Goal: Information Seeking & Learning: Check status

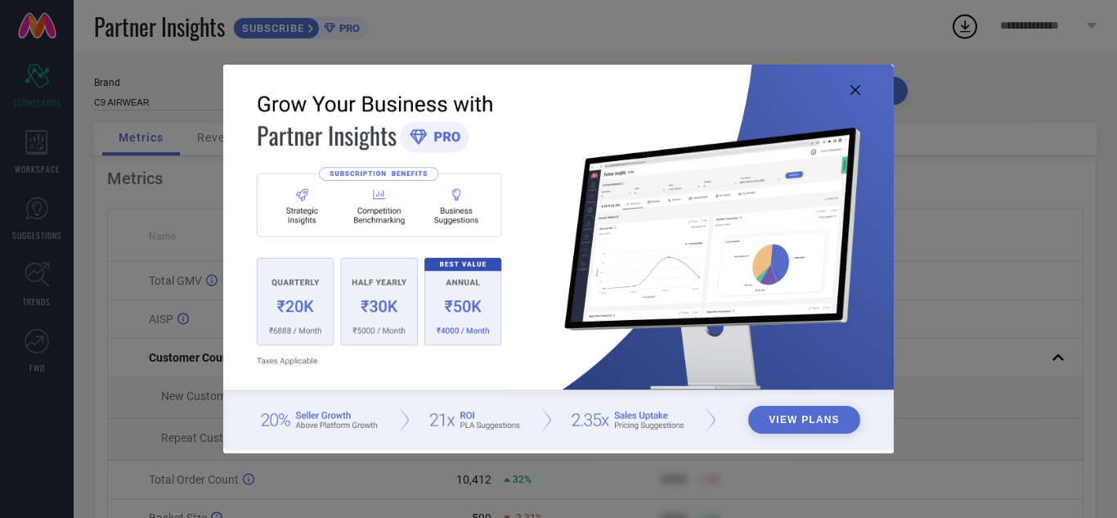
click at [454, 319] on img at bounding box center [558, 257] width 671 height 385
click at [801, 426] on button "View Plans" at bounding box center [804, 420] width 112 height 28
click at [852, 83] on img at bounding box center [558, 257] width 671 height 385
click at [852, 86] on icon at bounding box center [856, 90] width 10 height 10
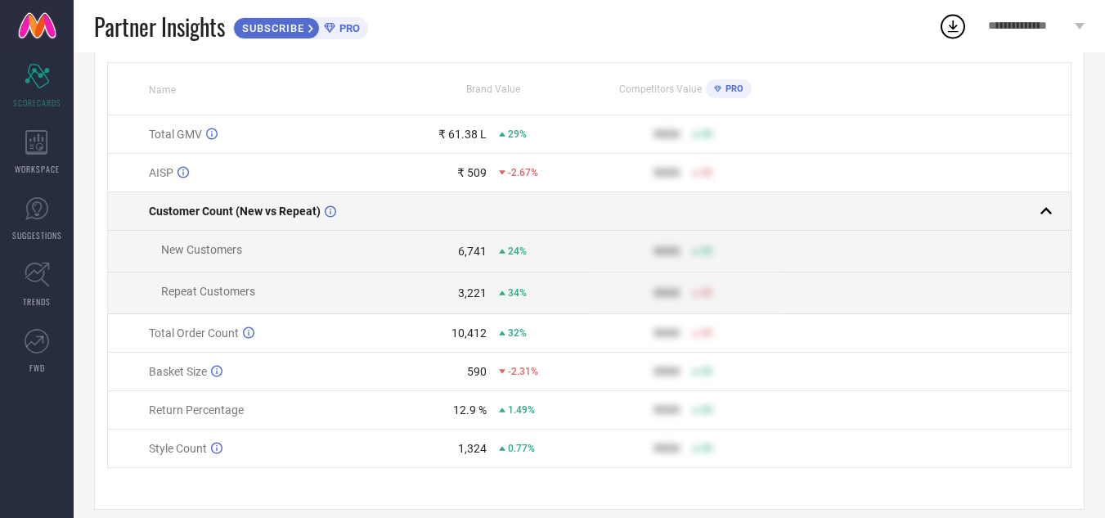
scroll to position [171, 0]
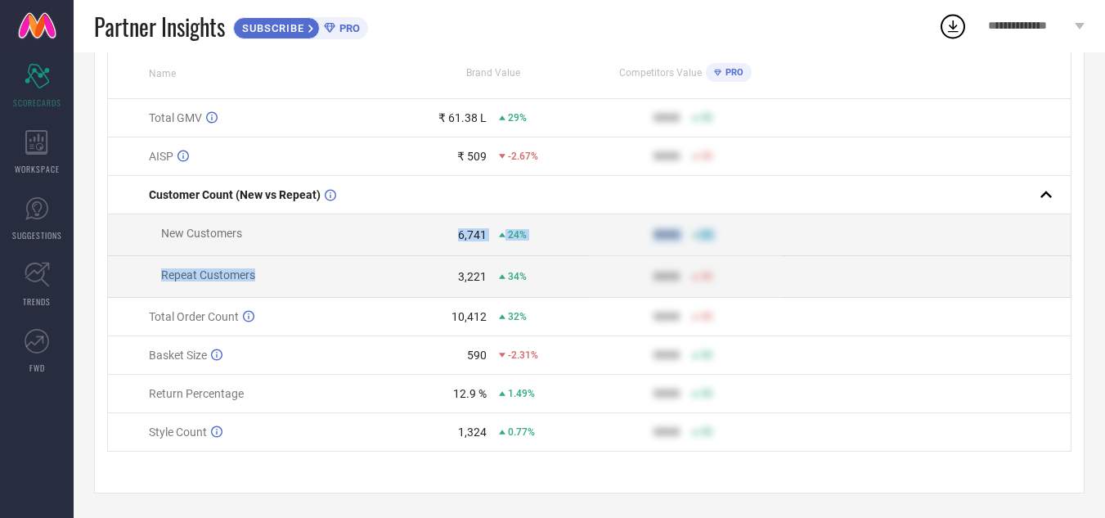
drag, startPoint x: 270, startPoint y: 221, endPoint x: 267, endPoint y: 263, distance: 41.8
click at [267, 263] on tbody "Total GMV ₹ 61.38 L 29% 9999 50 AISP ₹ 509 -2.67% 9999 50 Customer Count (New v…" at bounding box center [589, 275] width 963 height 352
click at [298, 279] on td "Repeat Customers" at bounding box center [252, 277] width 289 height 42
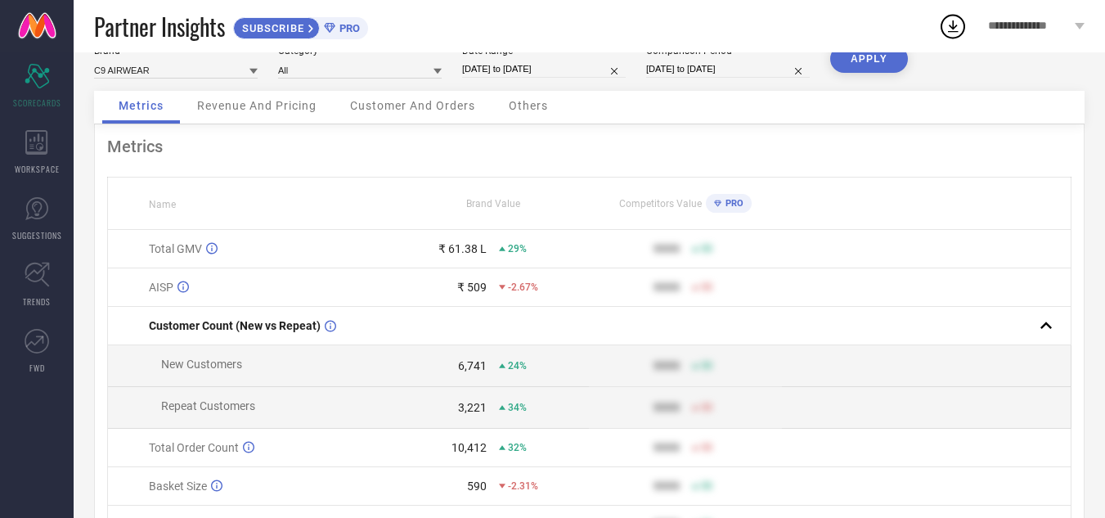
scroll to position [16, 0]
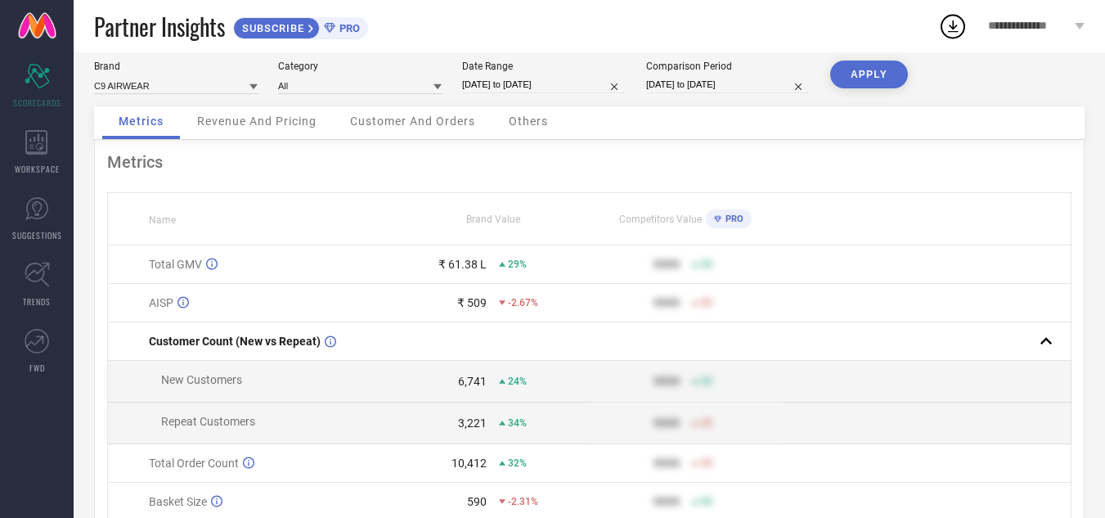
click at [297, 123] on span "Revenue And Pricing" at bounding box center [256, 120] width 119 height 13
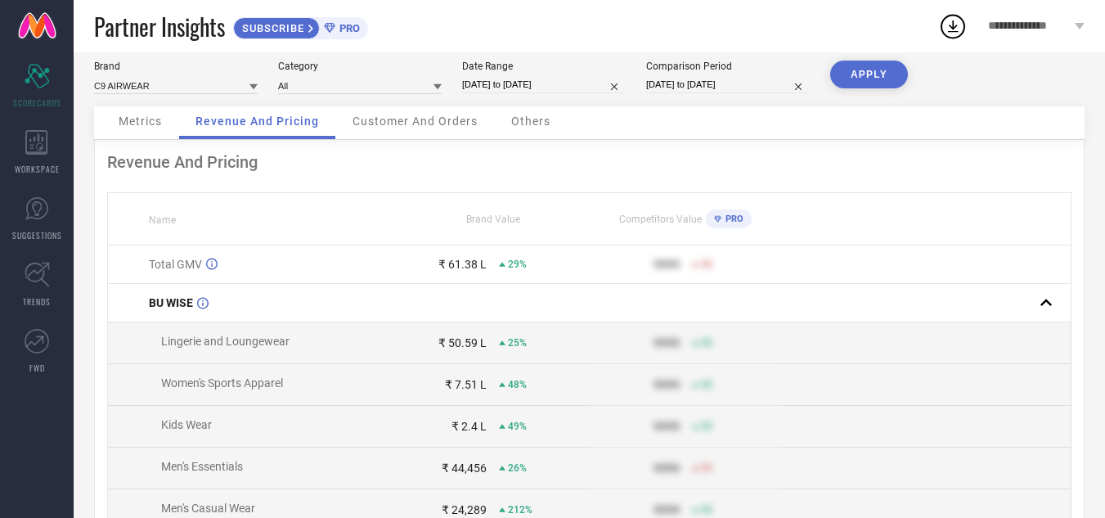
click at [427, 135] on div "Customer And Orders" at bounding box center [415, 122] width 158 height 33
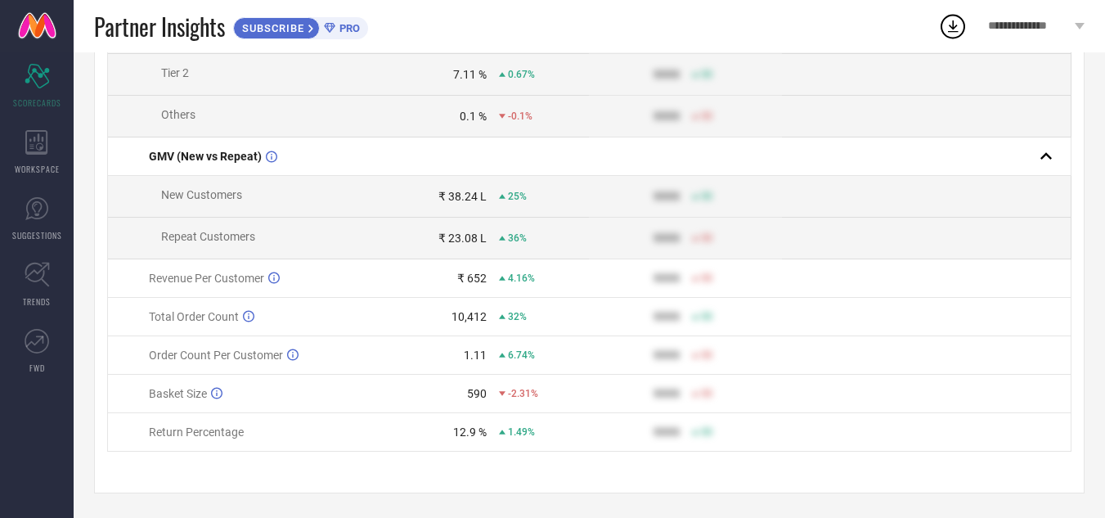
scroll to position [0, 0]
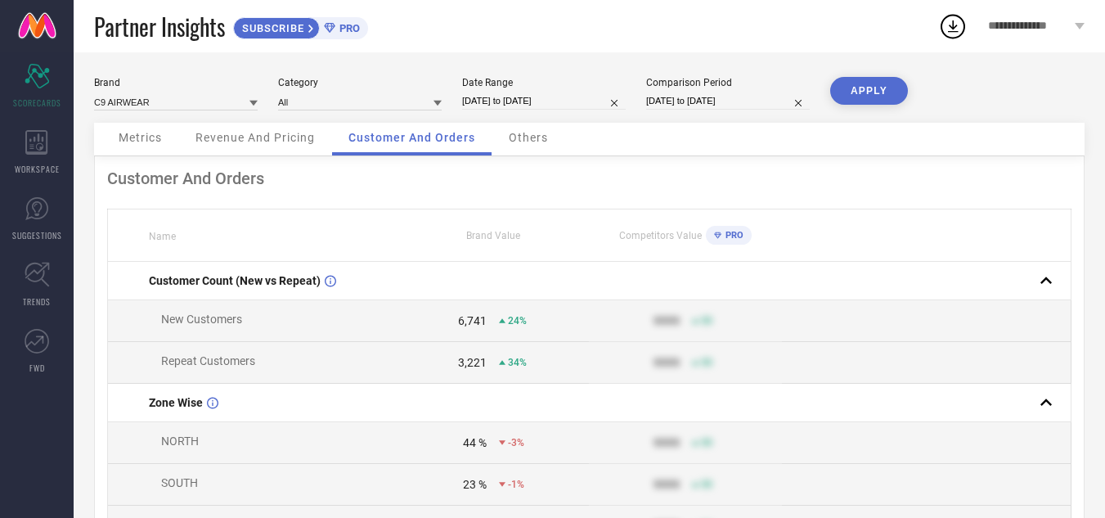
click at [511, 136] on span "Others" at bounding box center [528, 137] width 39 height 13
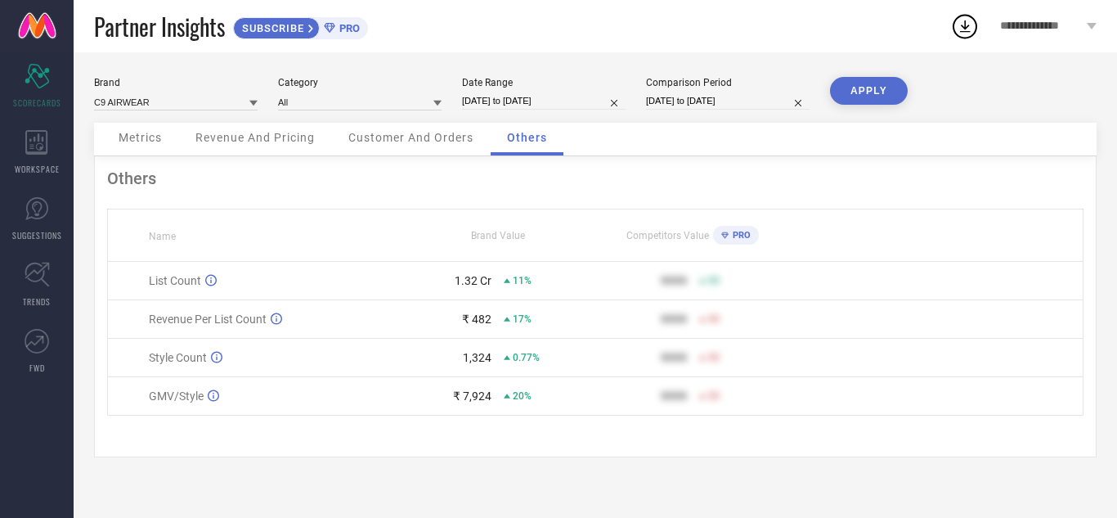
click at [229, 142] on span "Revenue And Pricing" at bounding box center [254, 137] width 119 height 13
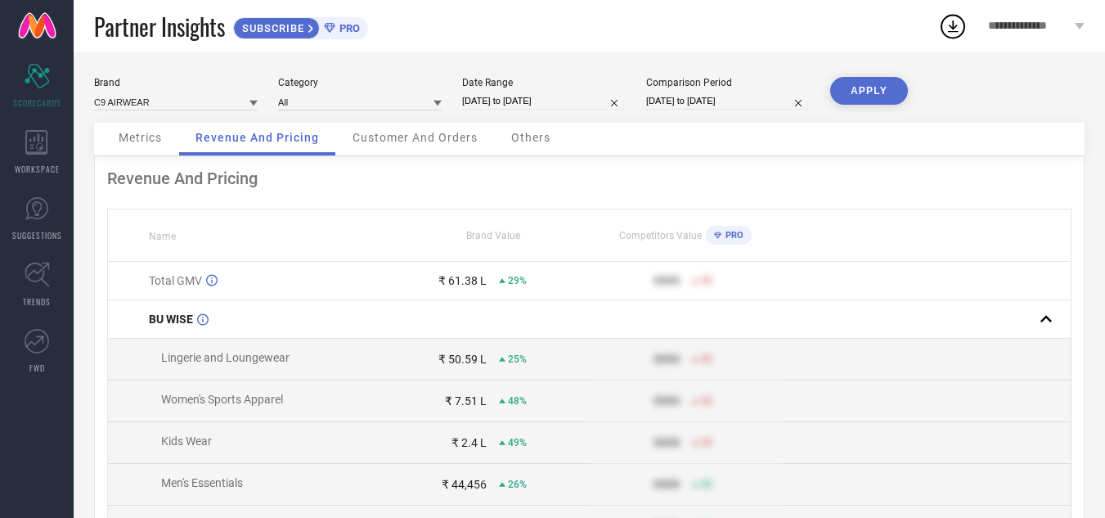
click at [142, 145] on div "Metrics" at bounding box center [140, 139] width 76 height 33
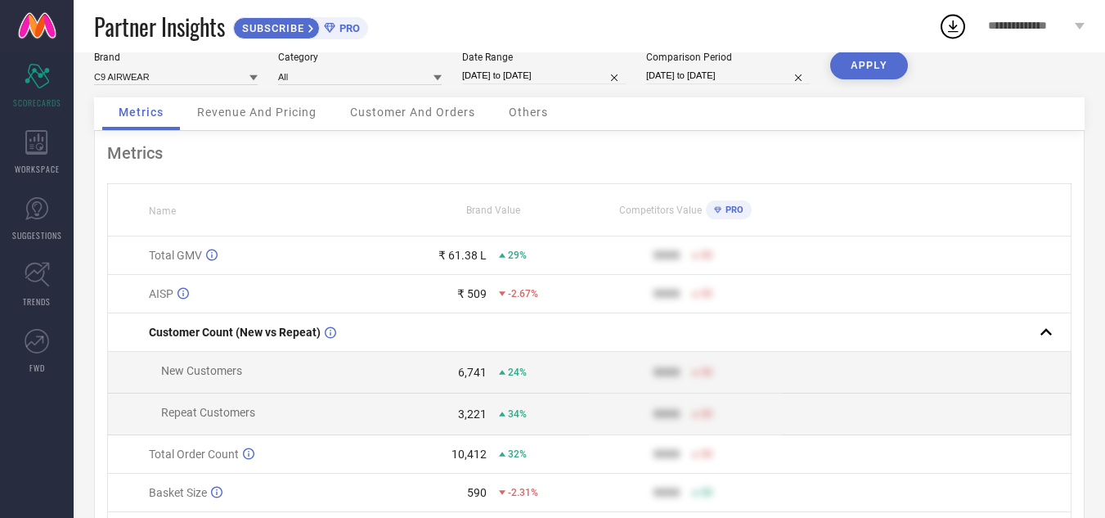
scroll to position [26, 0]
click at [458, 119] on div "Customer And Orders" at bounding box center [413, 113] width 158 height 33
